Goal: Information Seeking & Learning: Find specific fact

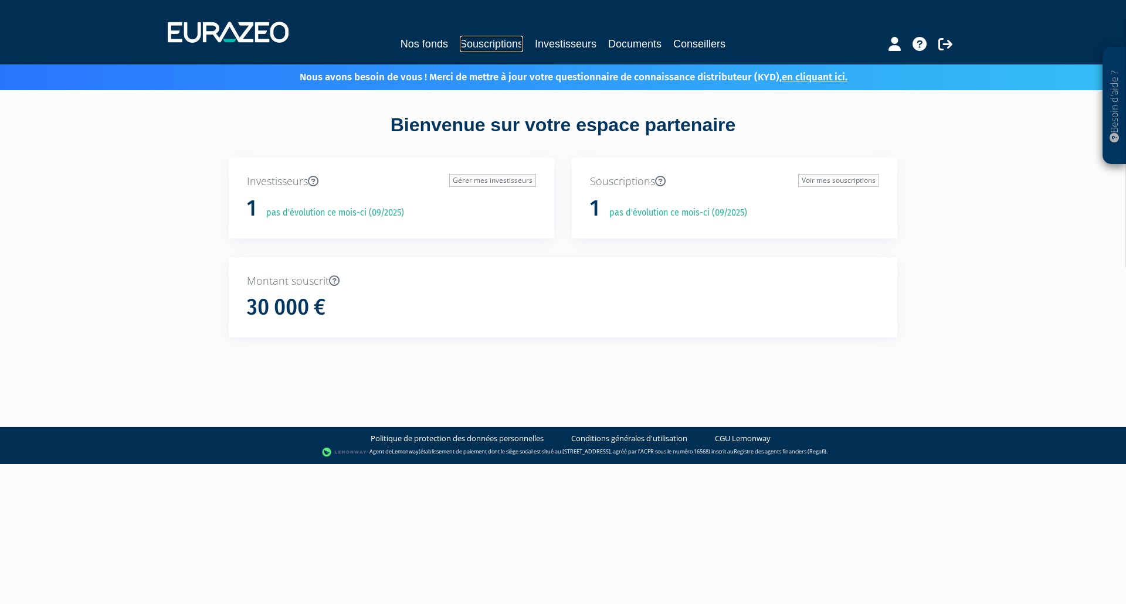
click at [477, 45] on link "Souscriptions" at bounding box center [491, 44] width 63 height 16
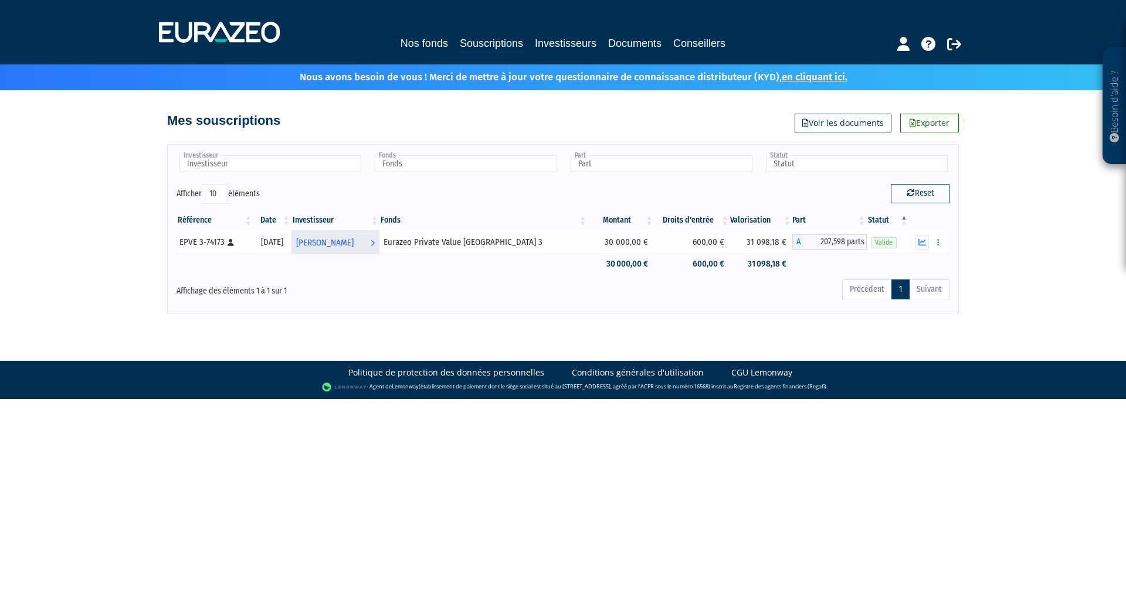
click at [354, 242] on span "[PERSON_NAME]" at bounding box center [324, 243] width 57 height 22
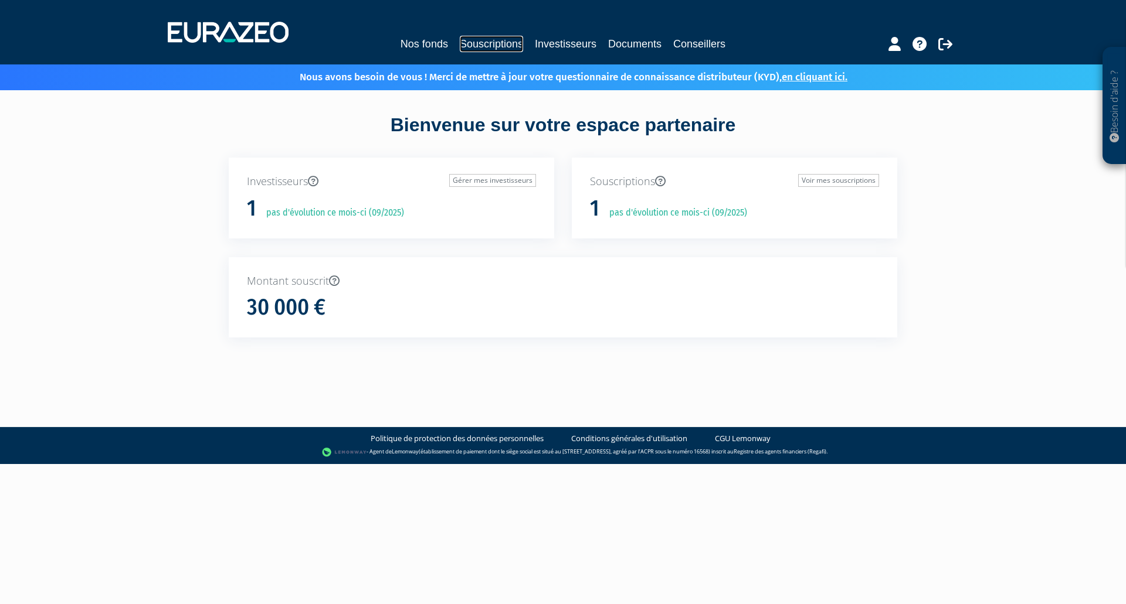
click at [489, 41] on link "Souscriptions" at bounding box center [491, 44] width 63 height 16
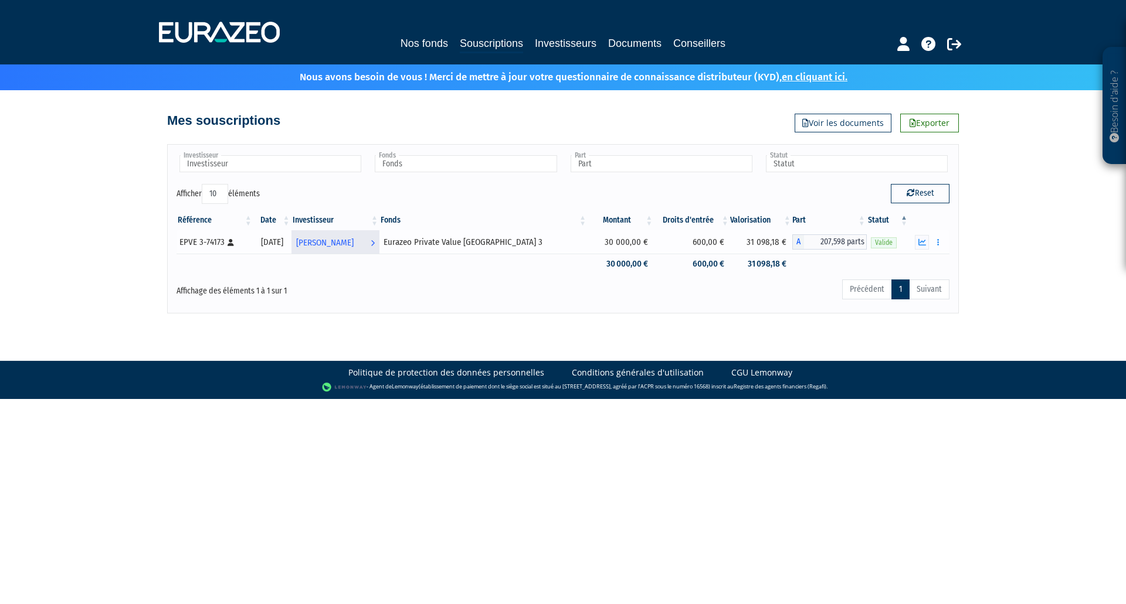
click at [335, 241] on span "[PERSON_NAME]" at bounding box center [324, 243] width 57 height 22
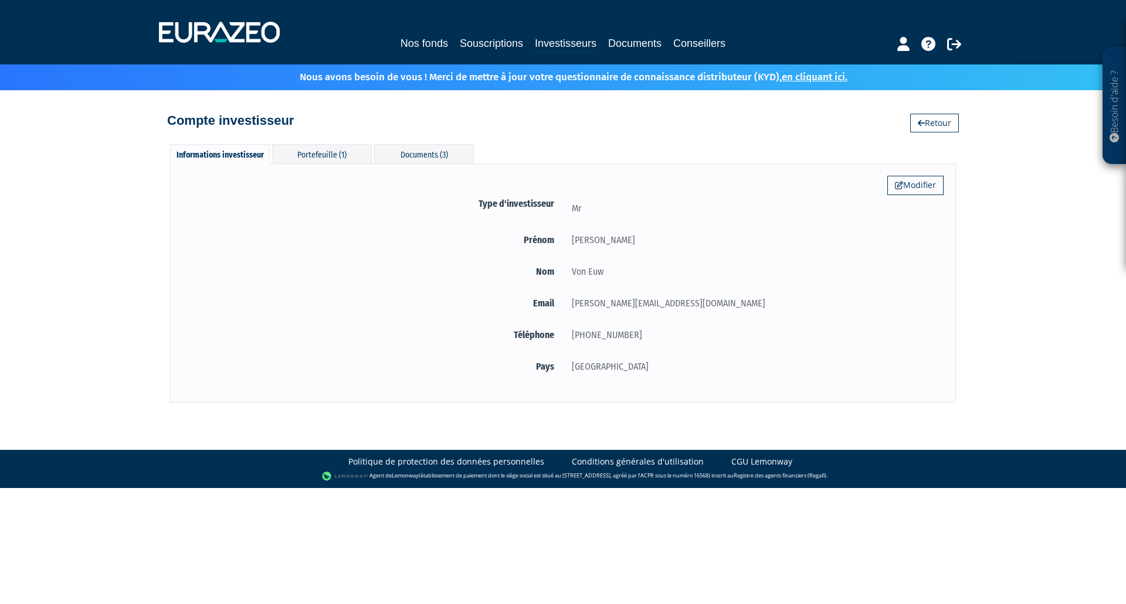
drag, startPoint x: 609, startPoint y: 271, endPoint x: 541, endPoint y: 271, distance: 68.0
click at [541, 271] on div "Nom Von Euw" at bounding box center [562, 273] width 761 height 19
copy div "om Von Euw"
click at [720, 277] on div "Von Euw" at bounding box center [753, 271] width 380 height 15
click at [626, 276] on div "Von Euw" at bounding box center [753, 271] width 380 height 15
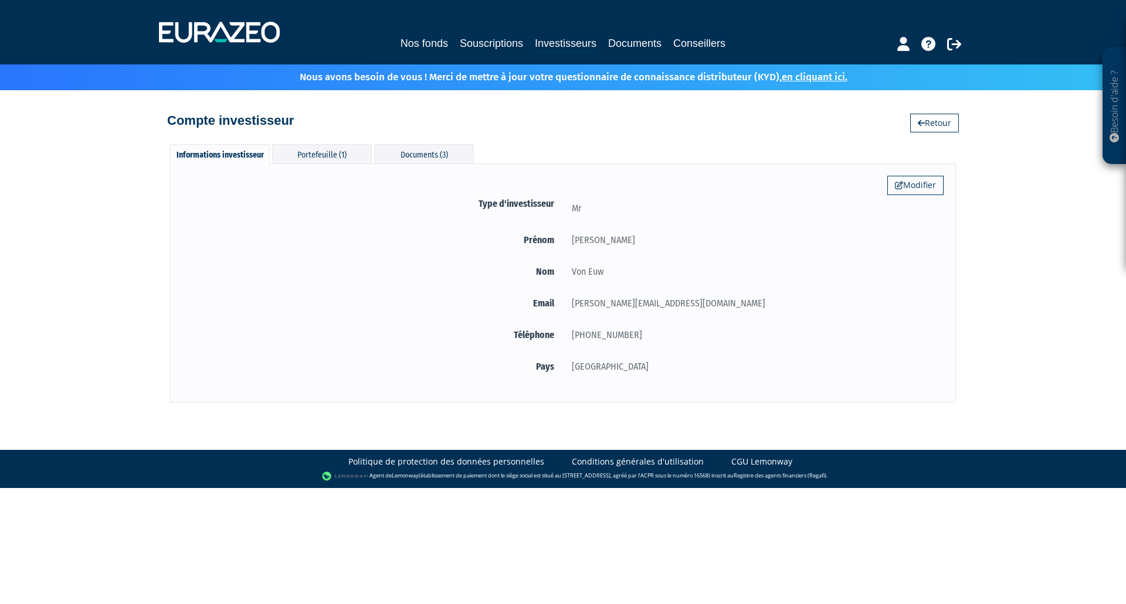
drag, startPoint x: 604, startPoint y: 272, endPoint x: 570, endPoint y: 270, distance: 33.5
click at [570, 270] on div "Von Euw" at bounding box center [753, 271] width 380 height 15
copy div "Von Euw"
click at [315, 349] on form "Type d'investisseur Mr Prénom Gérald Nom Von Euw Email gerald.von-euw@outlook.c…" at bounding box center [562, 287] width 761 height 182
click at [1052, 240] on div "Besoin d'aide ? × J'ai besoin d'aide Si vous avez une question à propos du fonc…" at bounding box center [563, 201] width 1126 height 403
